Goal: Navigation & Orientation: Understand site structure

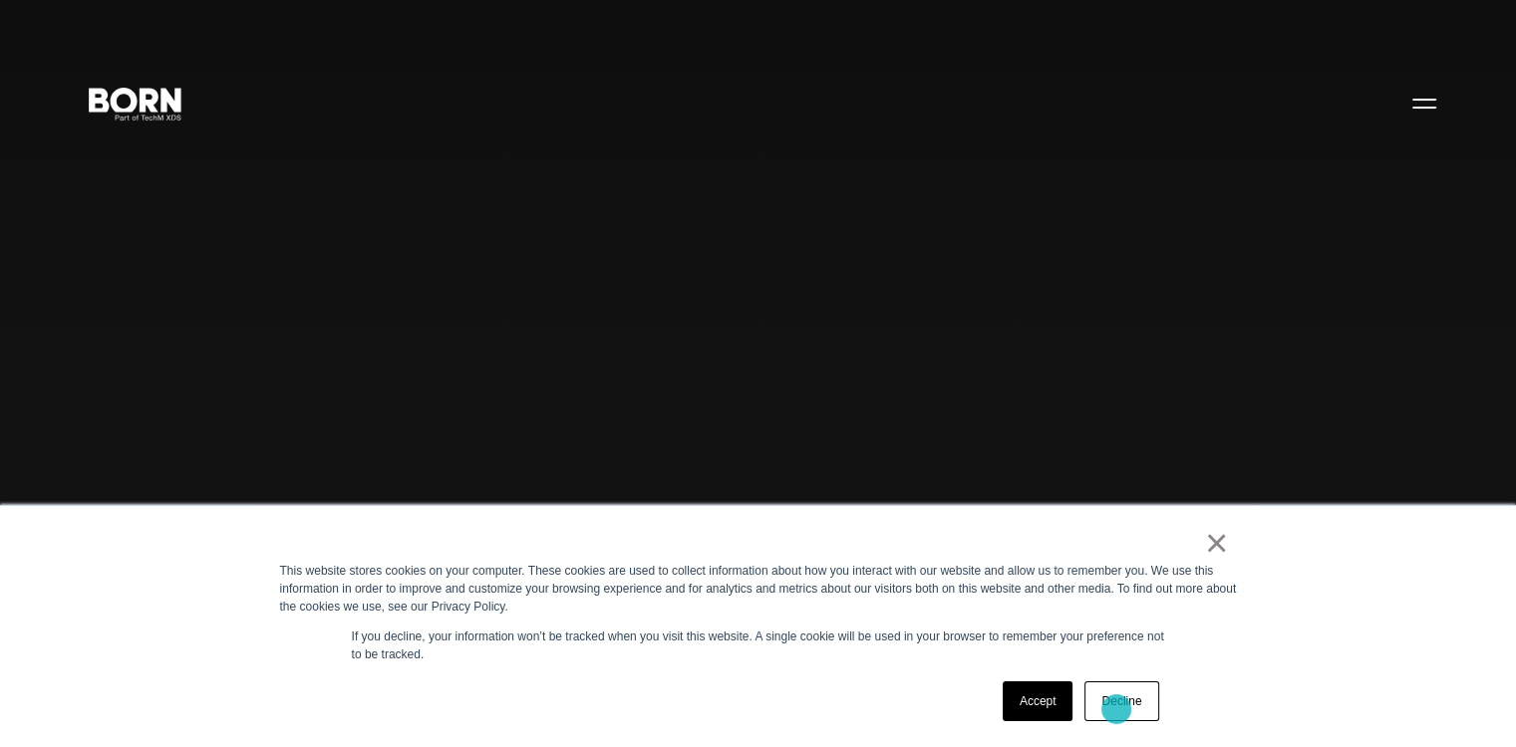
click at [1117, 709] on link "Decline" at bounding box center [1121, 702] width 74 height 40
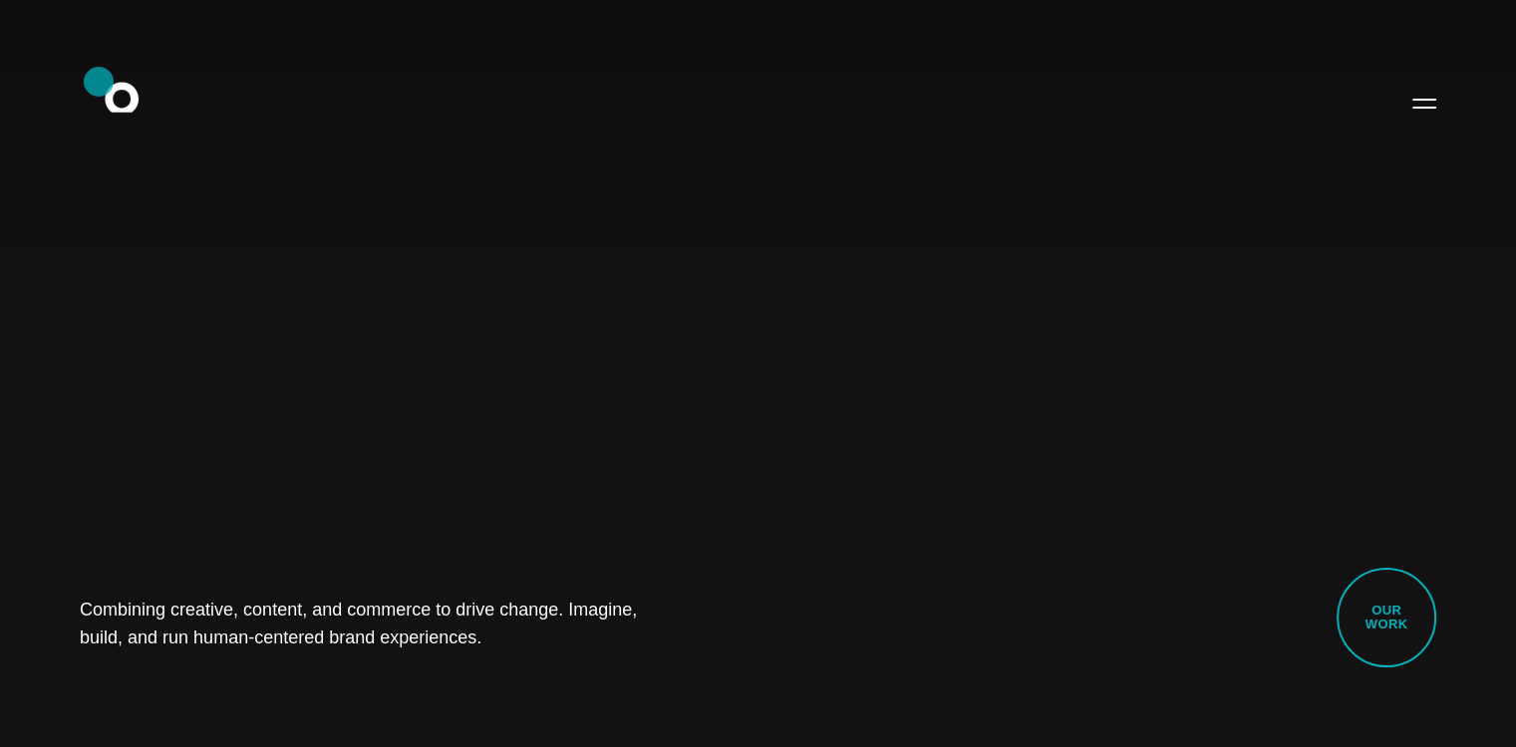
click at [99, 82] on icon ".st0{display:none;} .st1{display:inline;} .st2{font-family:'HelveticaNeue-Mediu…" at bounding box center [136, 103] width 128 height 52
click at [1408, 103] on button "Primary Menu" at bounding box center [1424, 103] width 48 height 42
